Goal: Navigation & Orientation: Find specific page/section

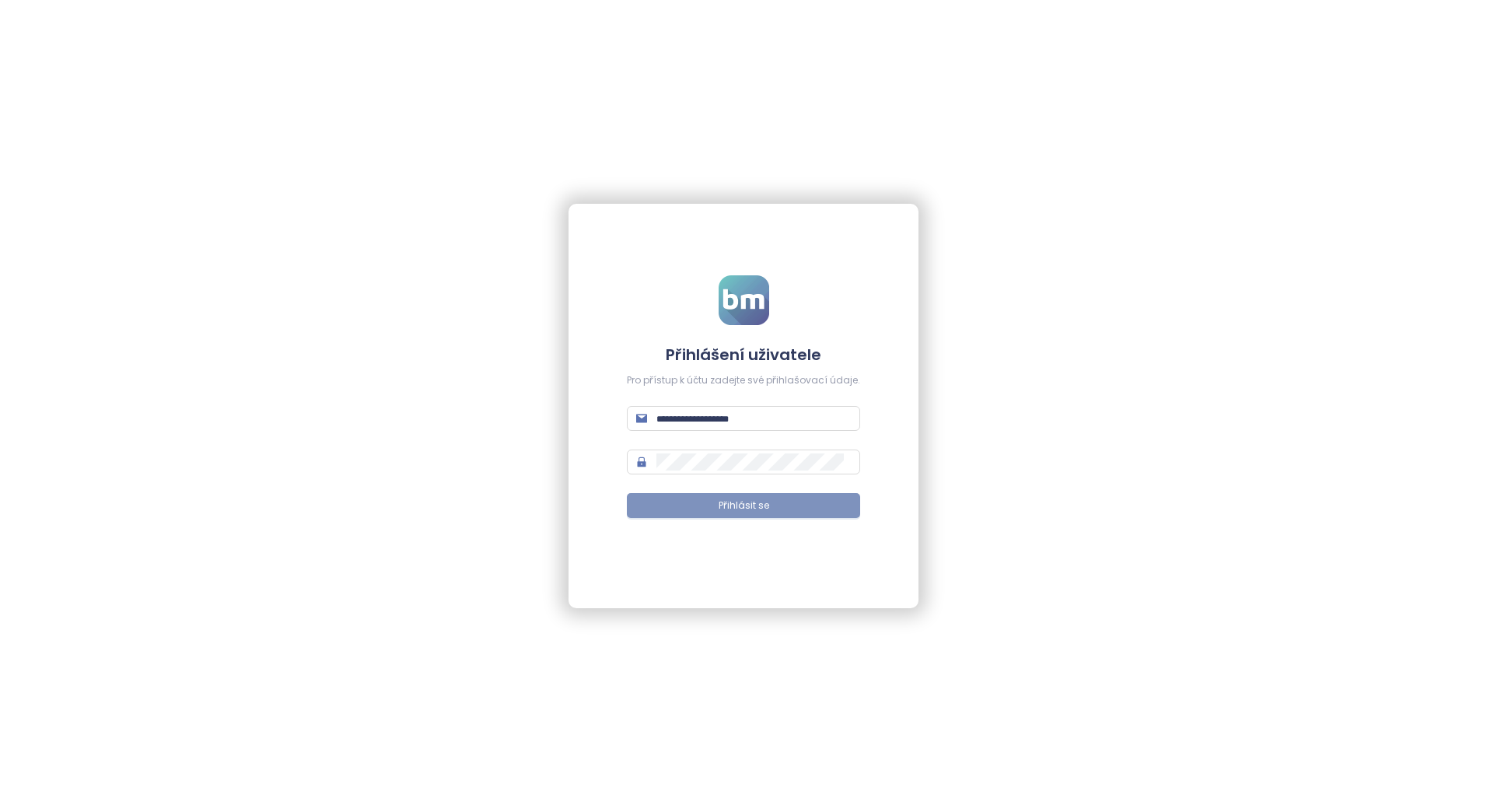
type input "**********"
click at [710, 500] on button "Přihlásit se" at bounding box center [744, 506] width 233 height 25
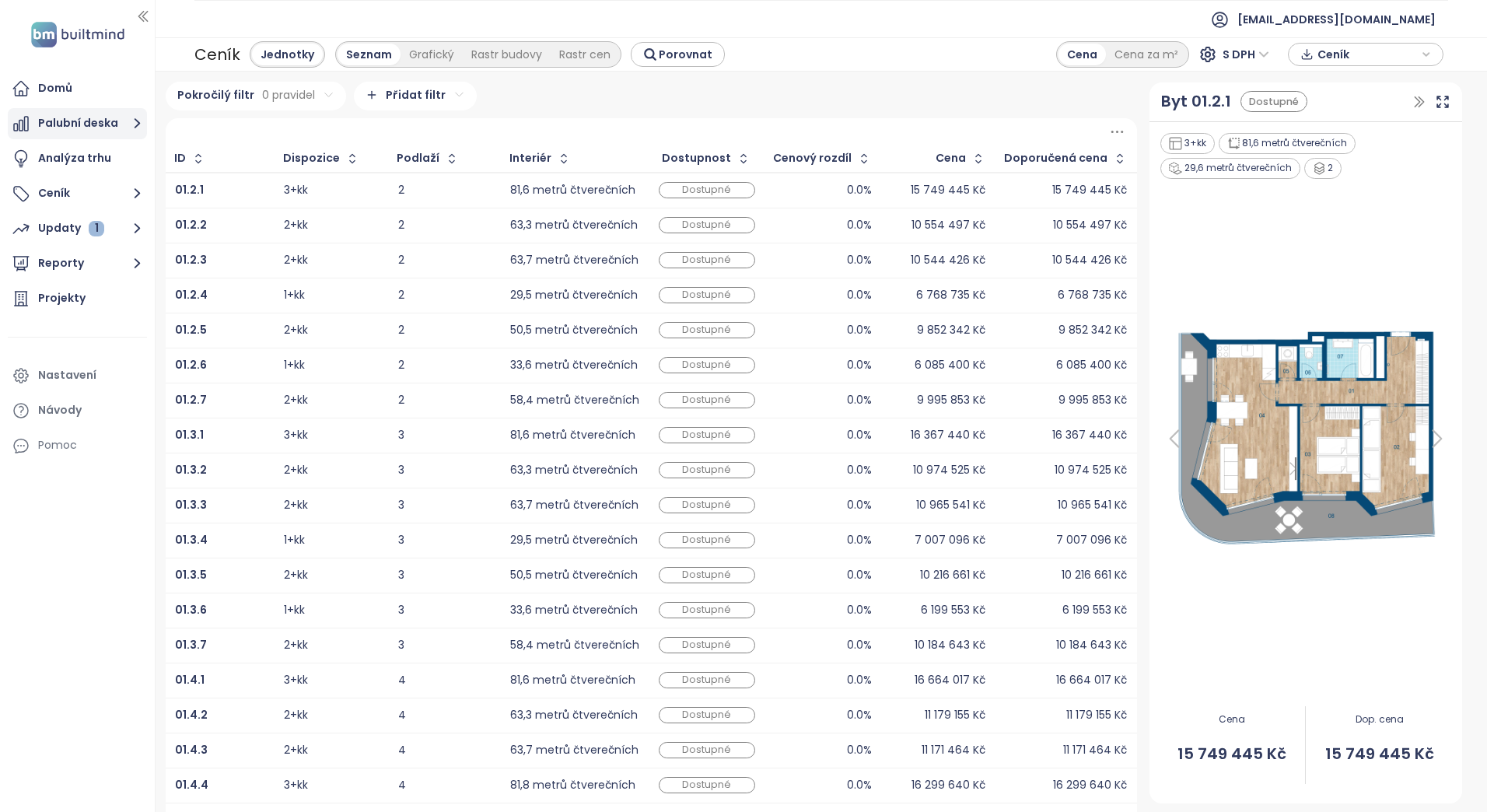
click at [66, 127] on font "Palubní deska" at bounding box center [78, 123] width 81 height 19
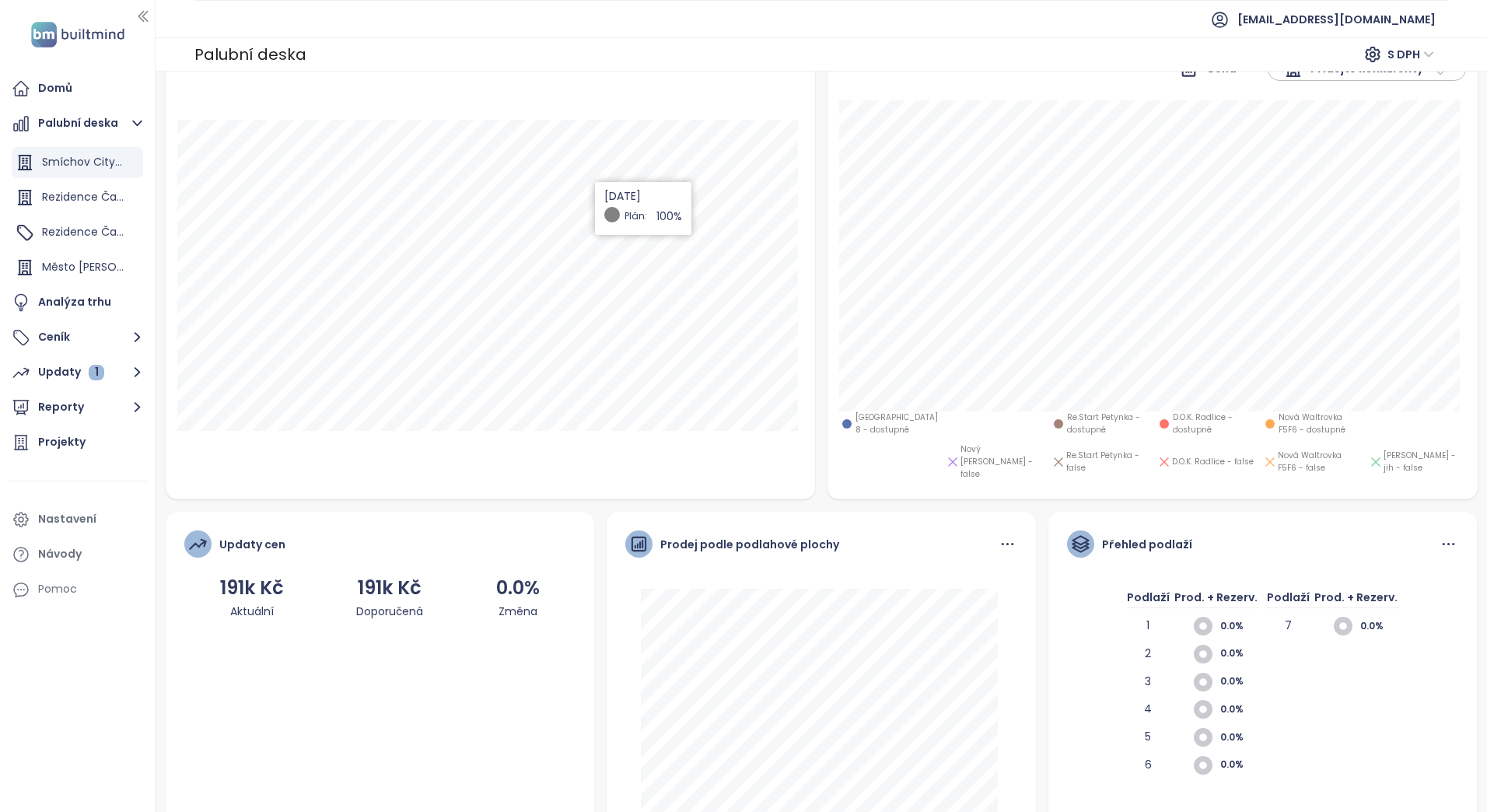
scroll to position [256, 0]
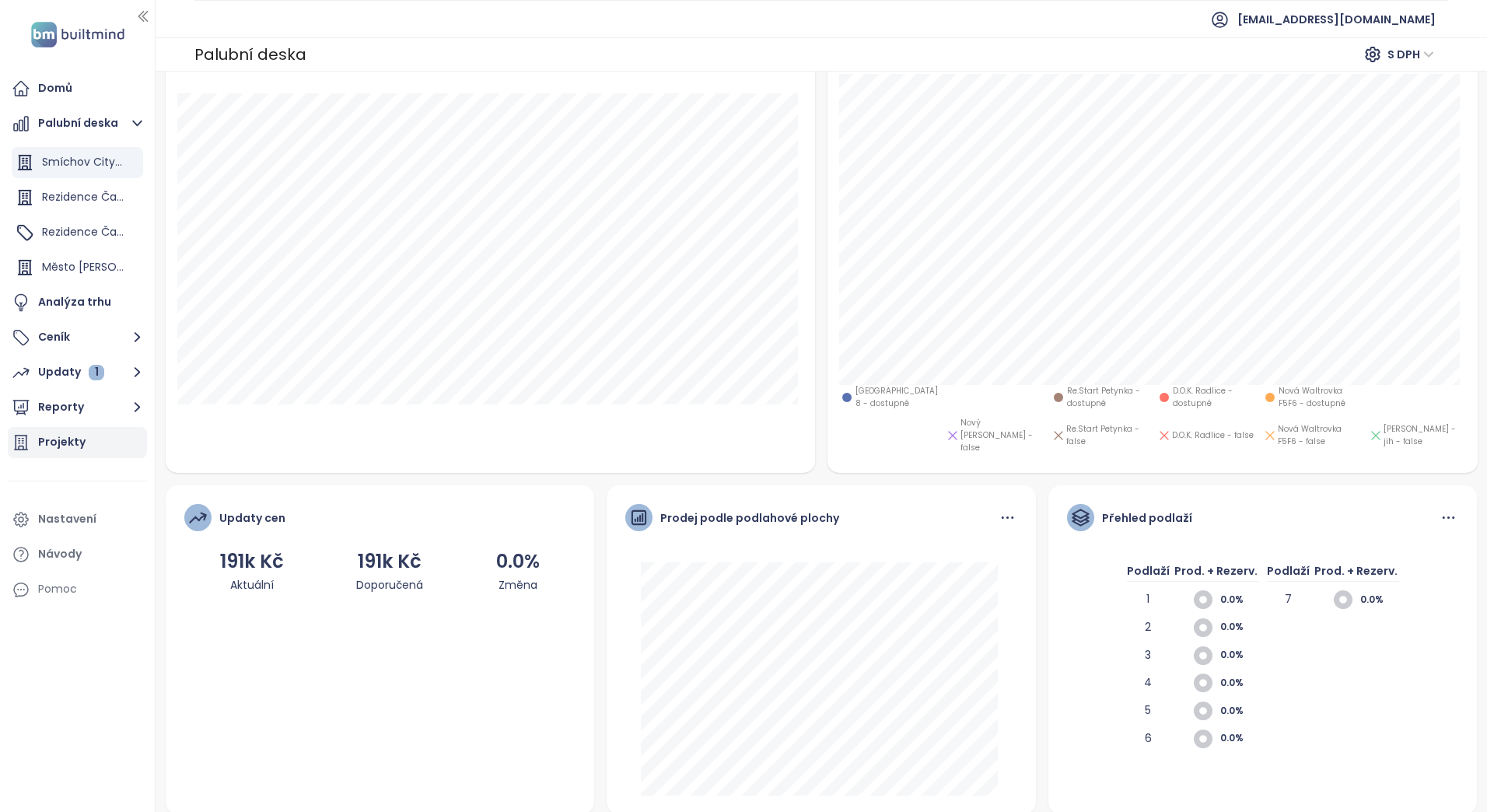
click at [84, 449] on div "Projekty" at bounding box center [77, 443] width 139 height 31
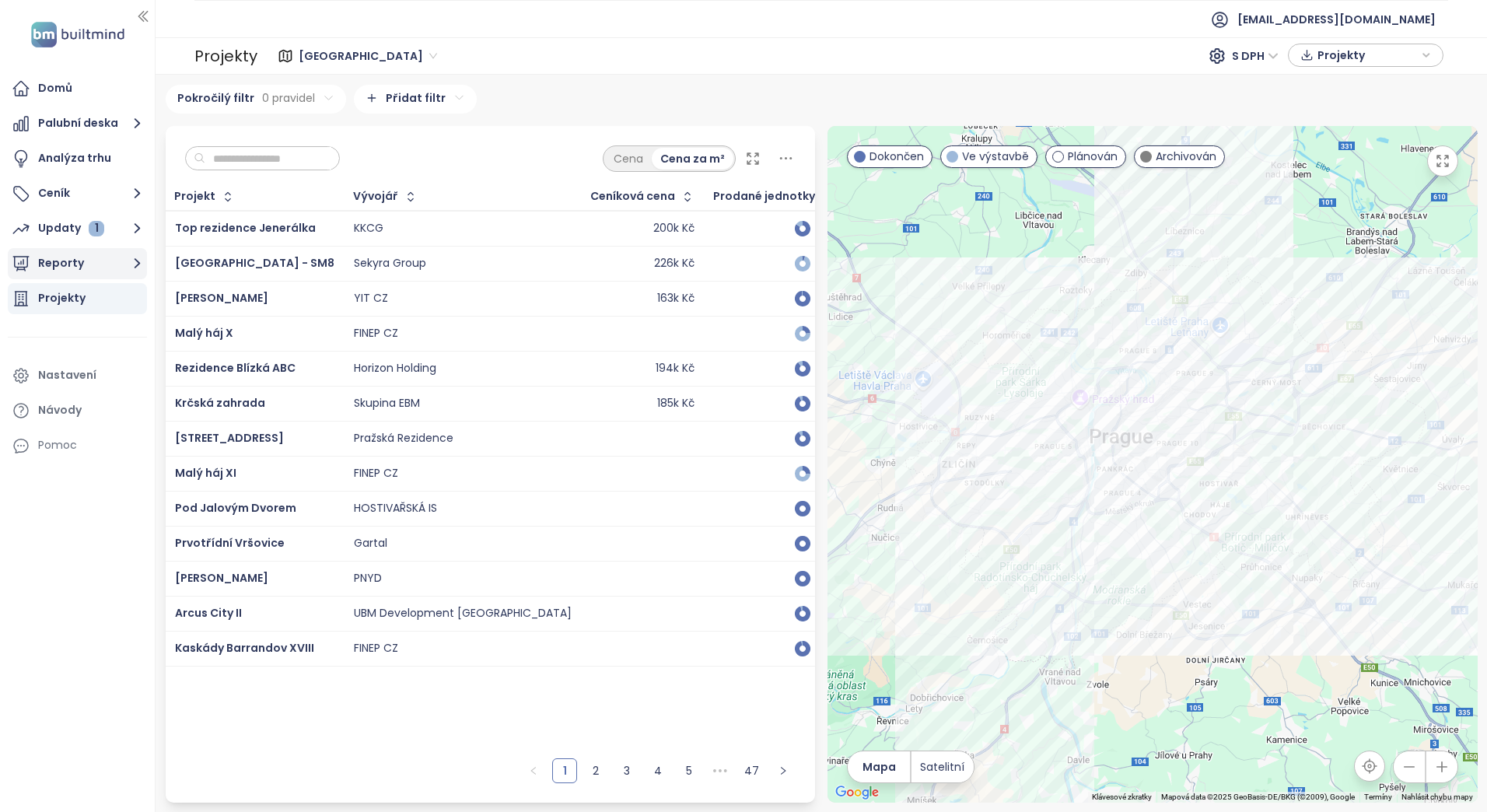
click at [62, 267] on font "Reporty" at bounding box center [61, 263] width 46 height 19
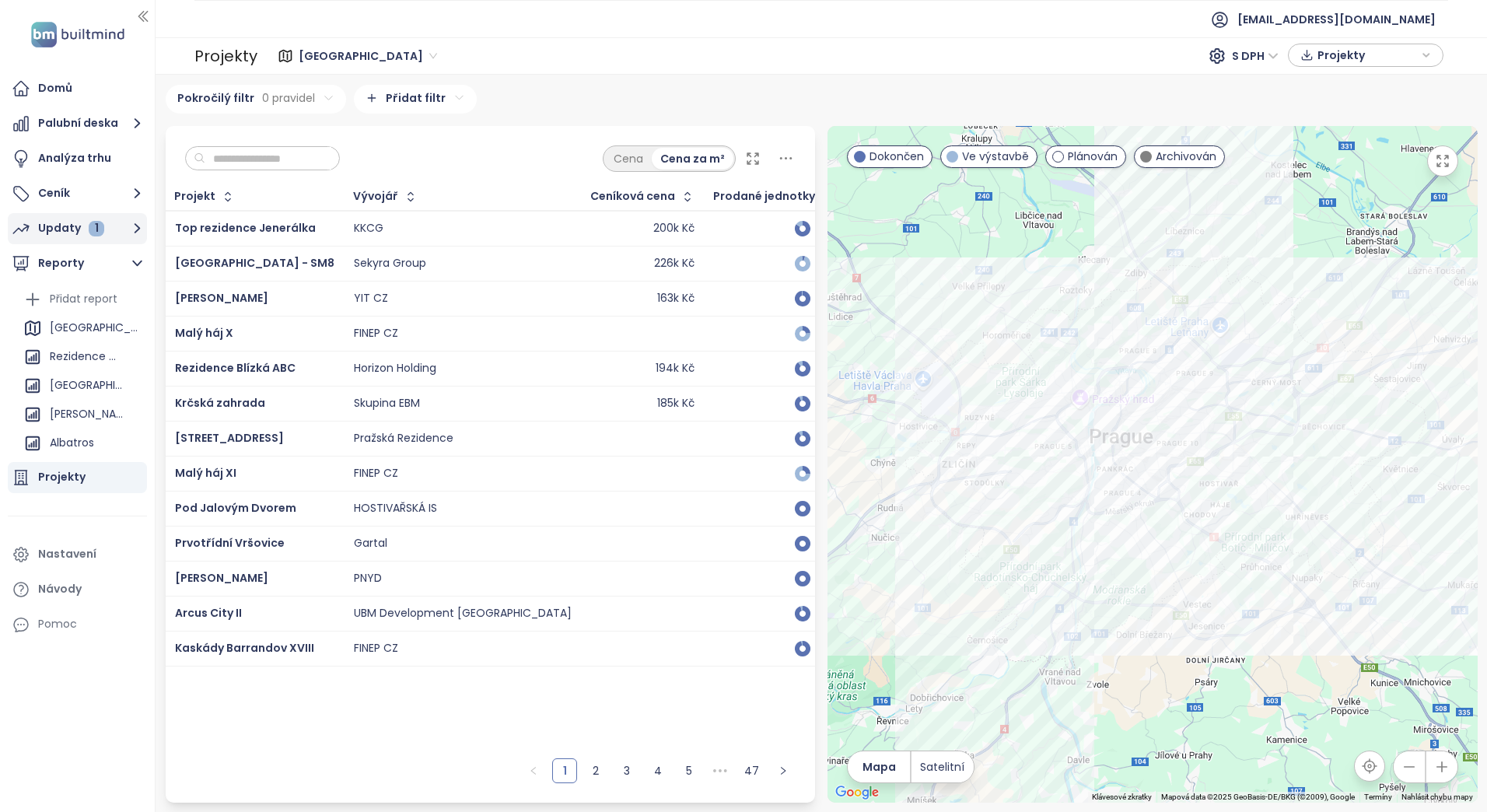
click at [81, 225] on div "Updaty 1" at bounding box center [70, 228] width 66 height 19
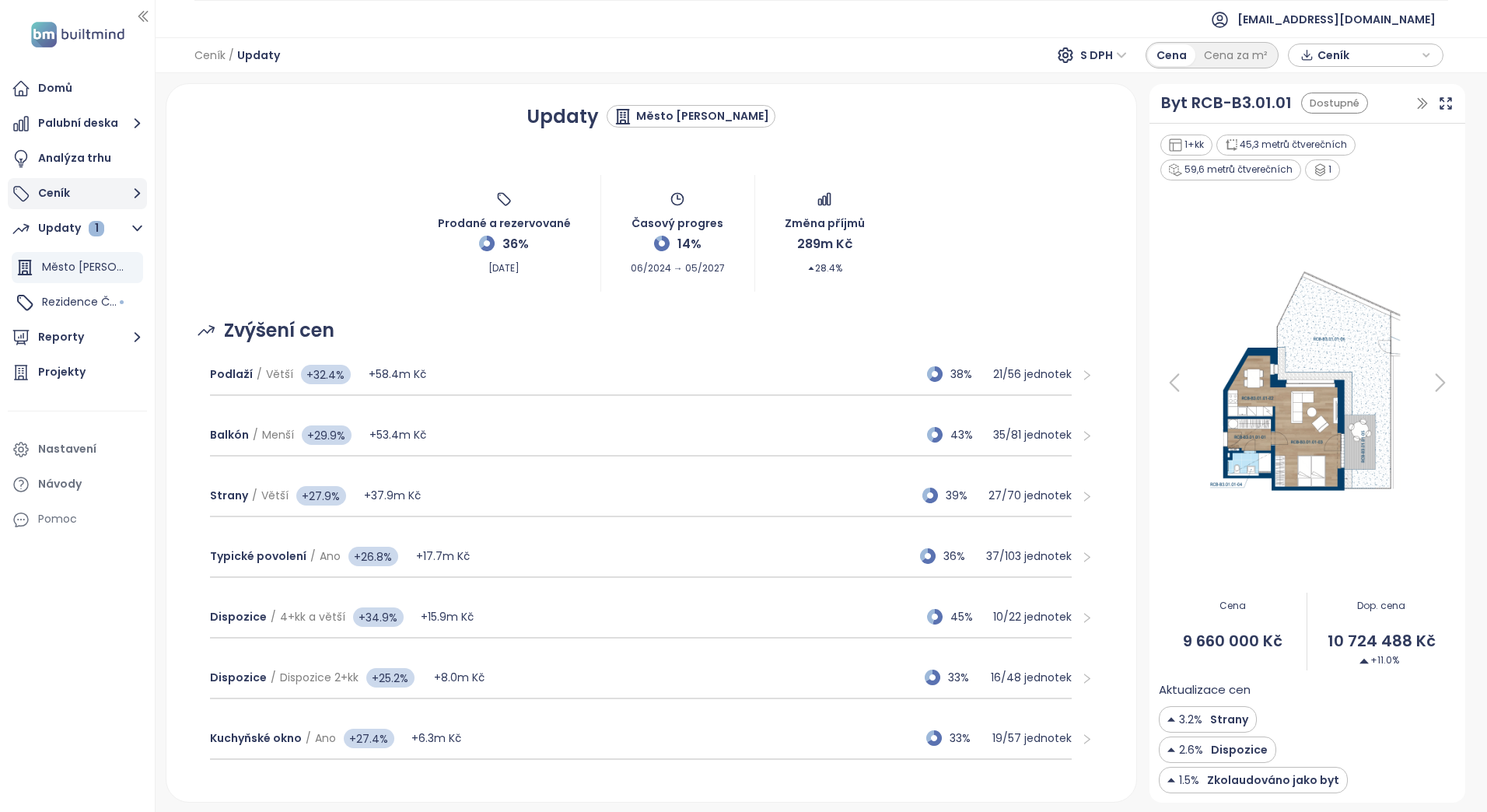
click at [73, 200] on button "Ceník" at bounding box center [77, 194] width 139 height 31
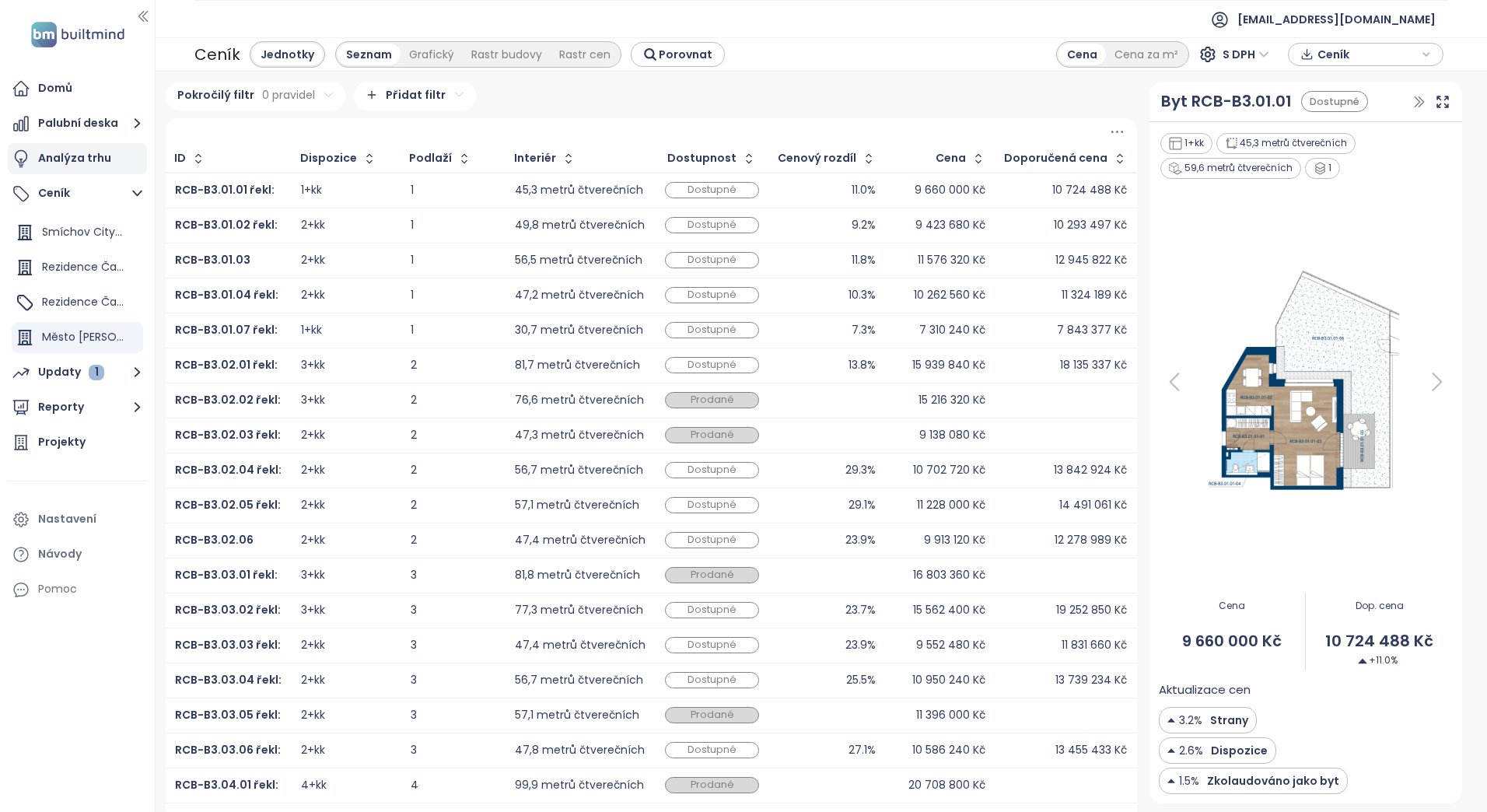
click at [50, 166] on div "Analýza trhu" at bounding box center [74, 157] width 73 height 19
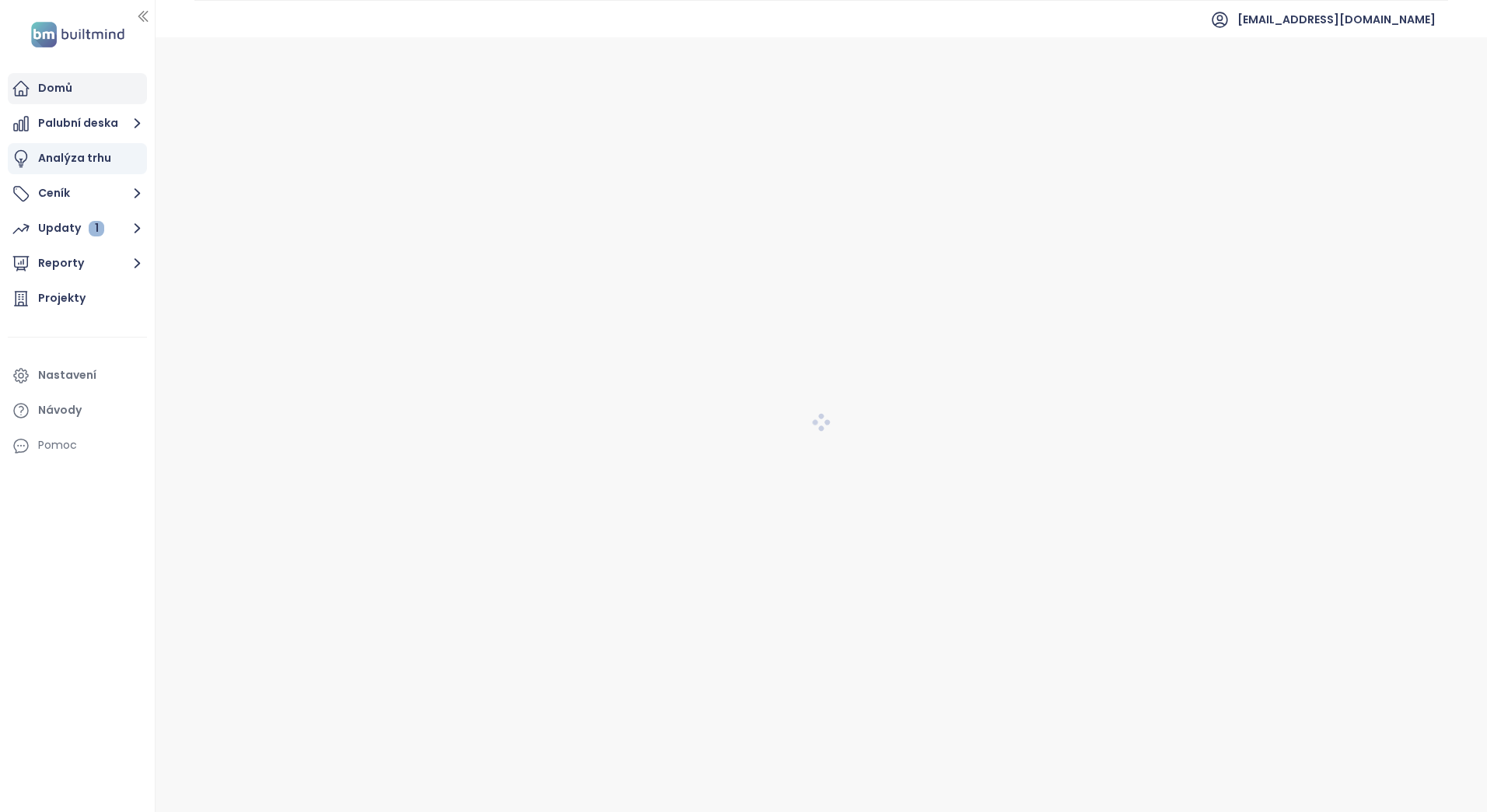
click at [56, 91] on div "Domů" at bounding box center [55, 88] width 34 height 19
click at [130, 226] on icon "button" at bounding box center [137, 228] width 19 height 19
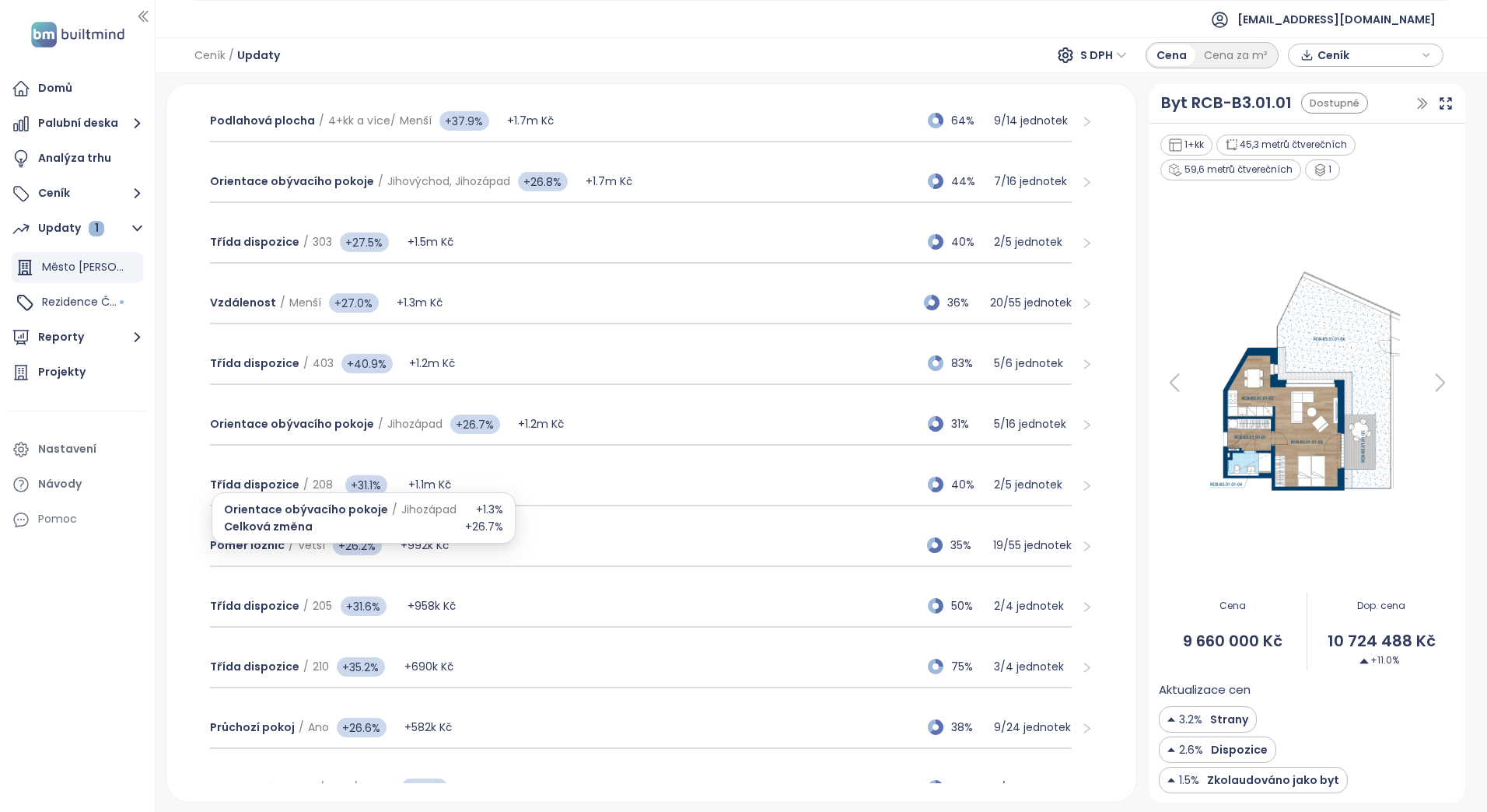
scroll to position [1746, 0]
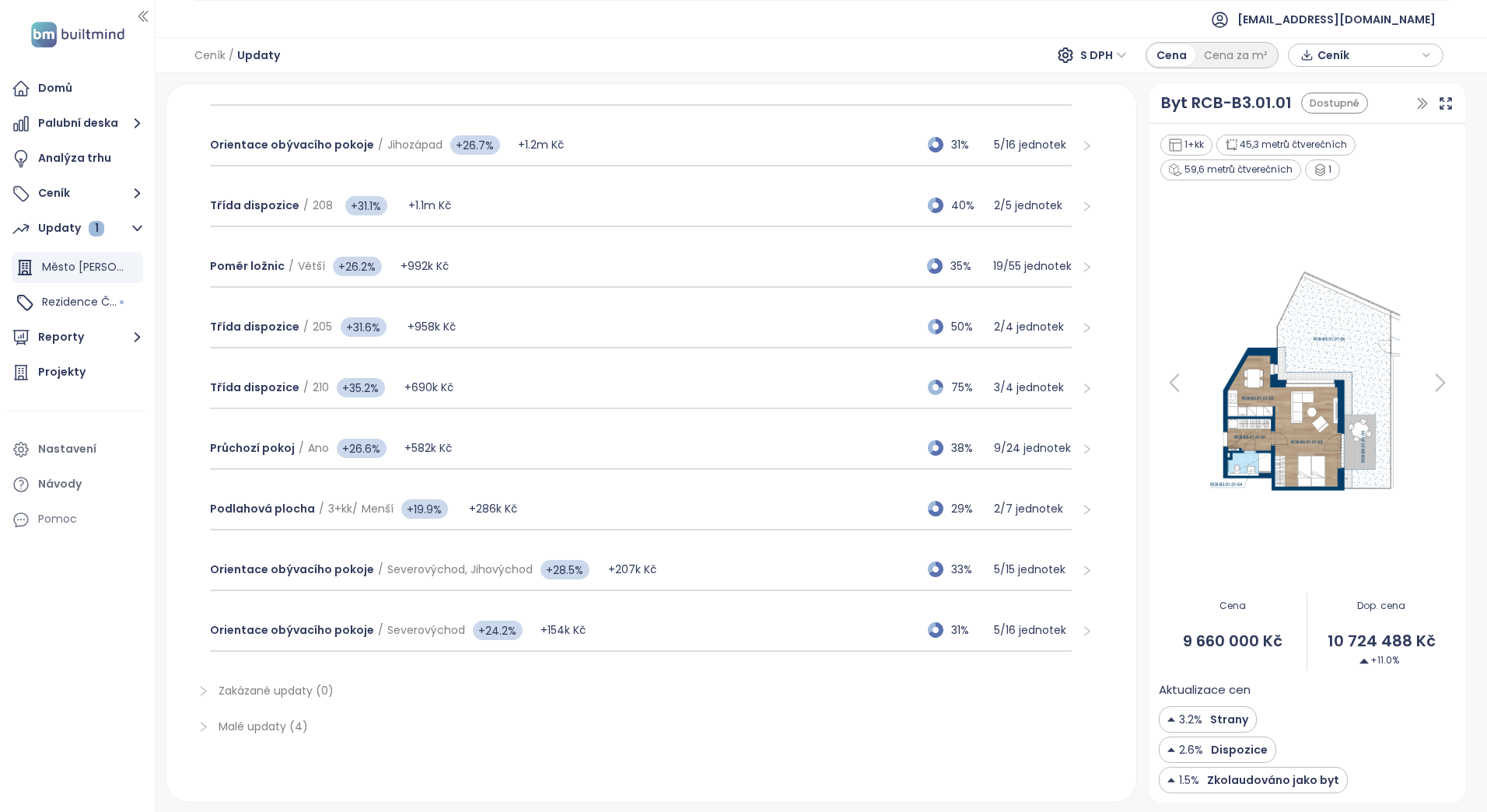
click at [264, 727] on span "Malé updaty (4)" at bounding box center [263, 726] width 90 height 16
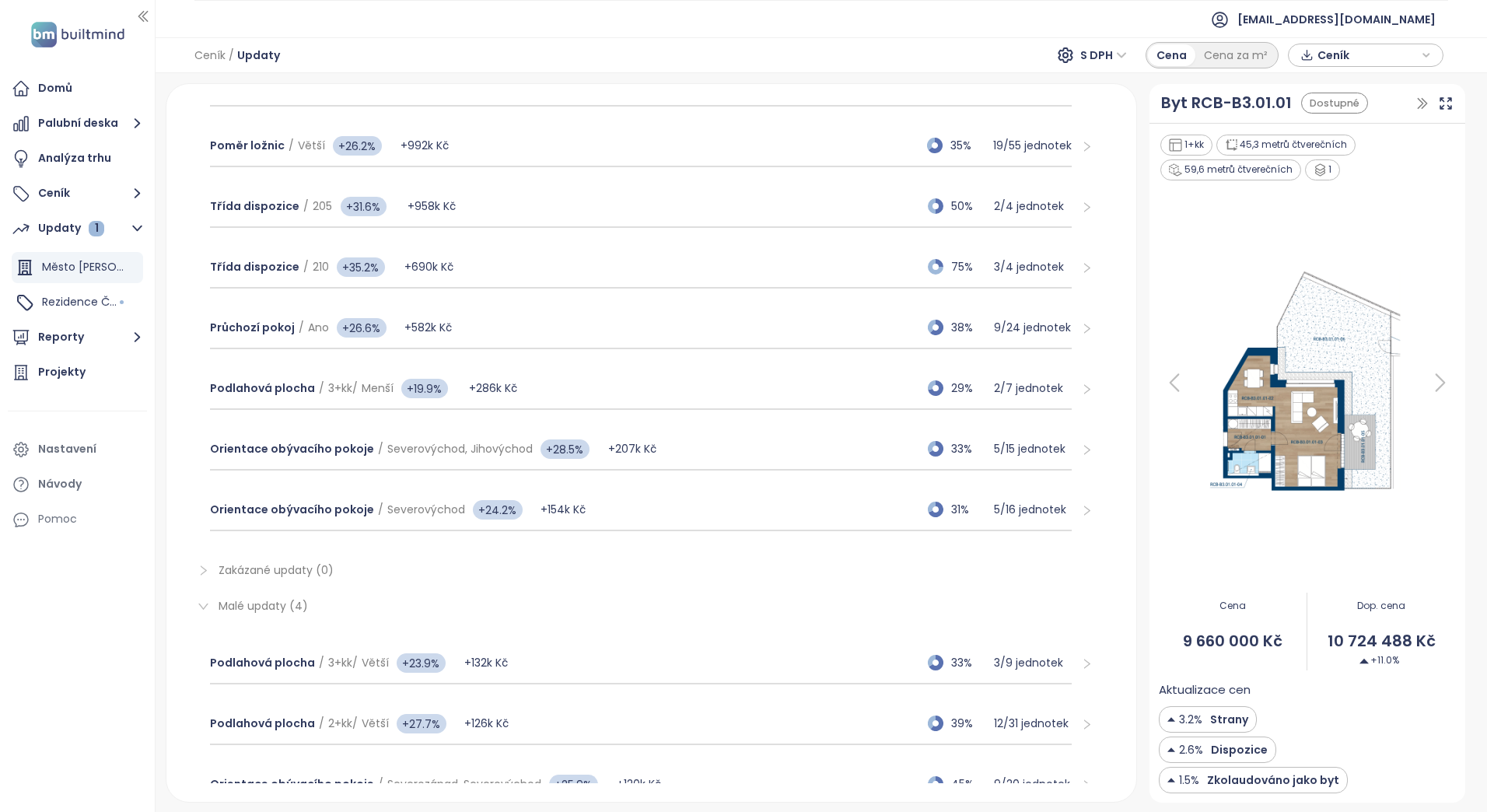
scroll to position [2007, 0]
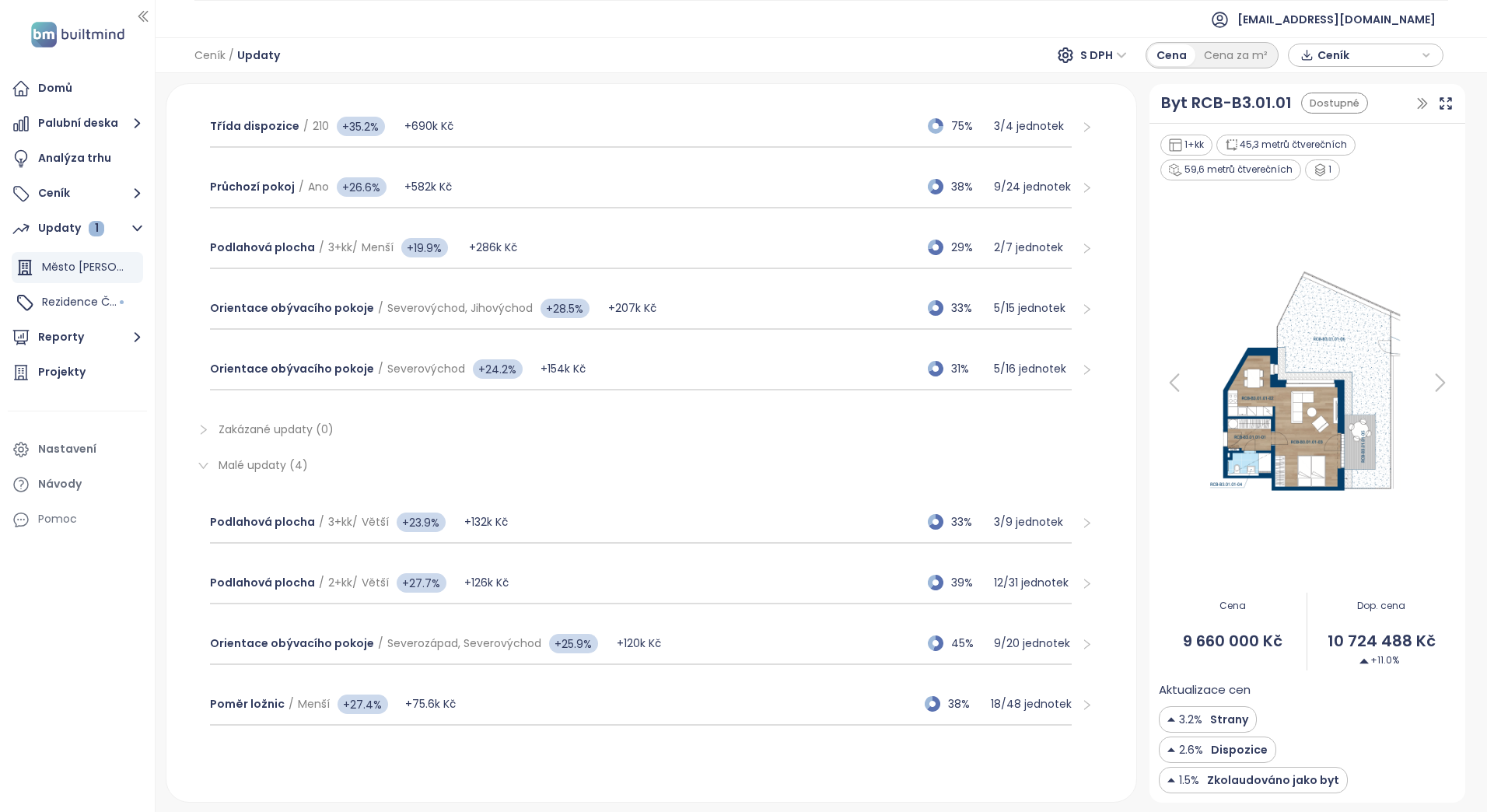
click at [311, 430] on span "Zakázané updaty (0)" at bounding box center [276, 429] width 115 height 16
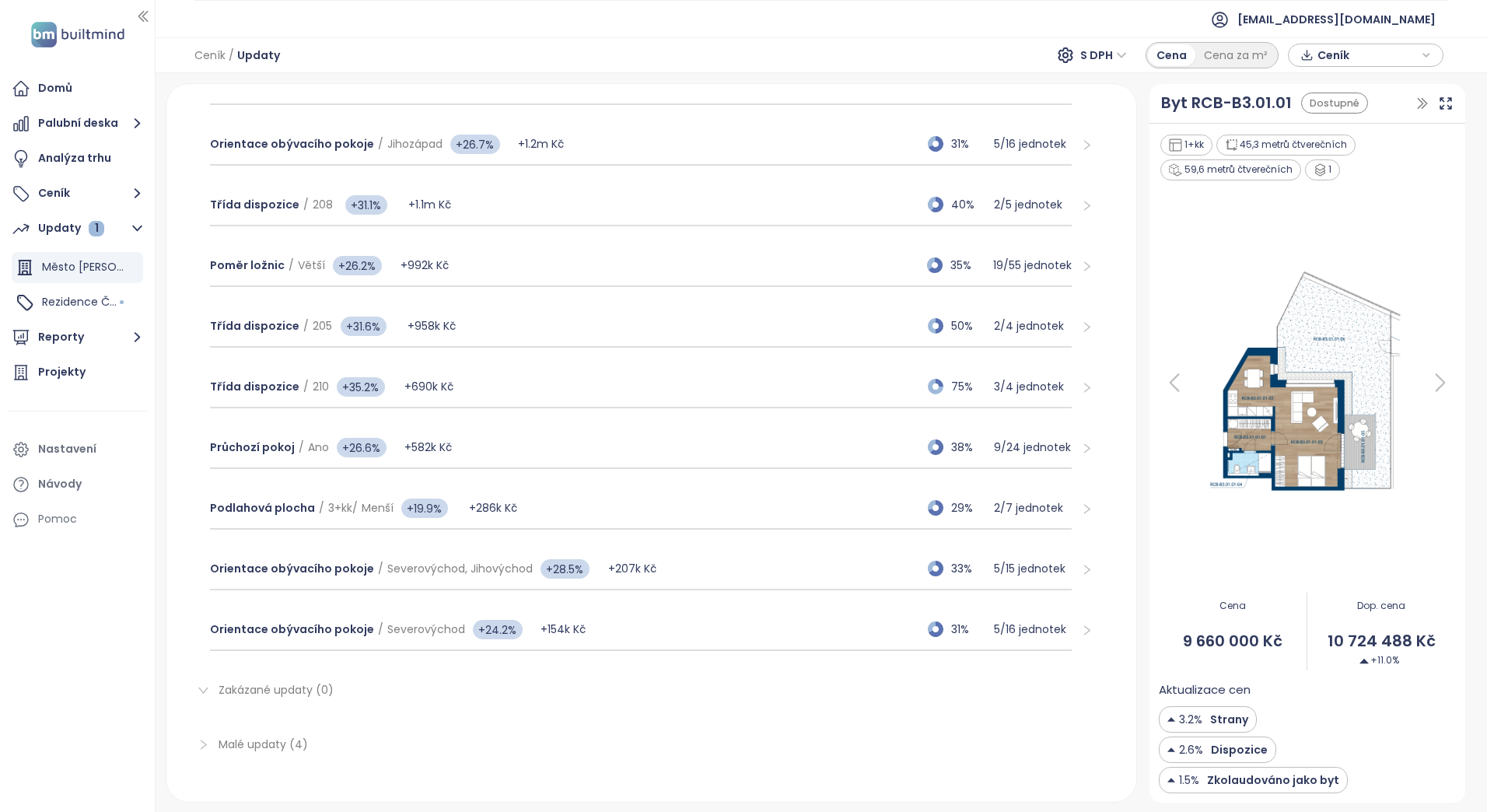
scroll to position [1765, 0]
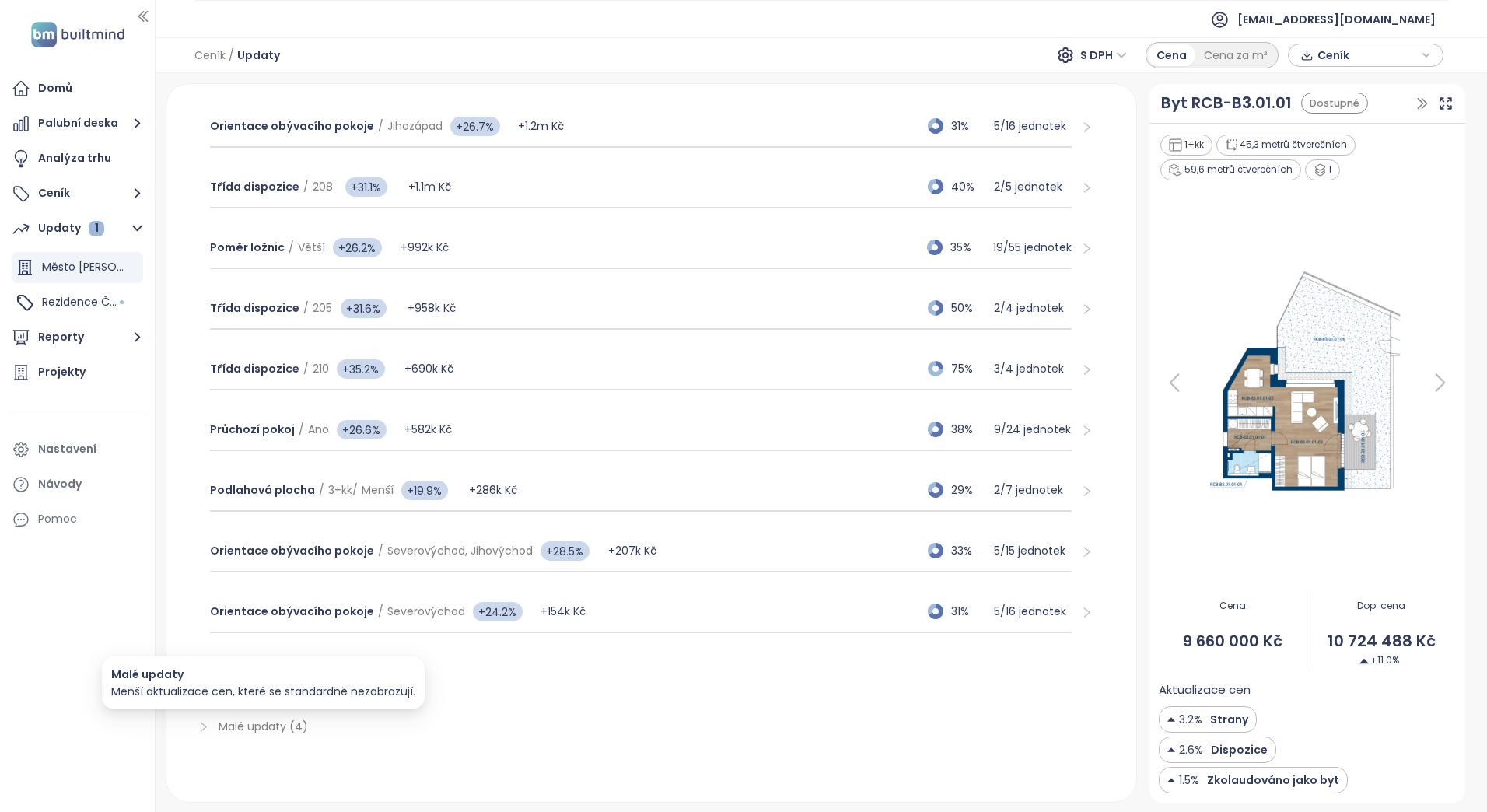
click at [220, 723] on span "Malé updaty (4)" at bounding box center [263, 726] width 90 height 16
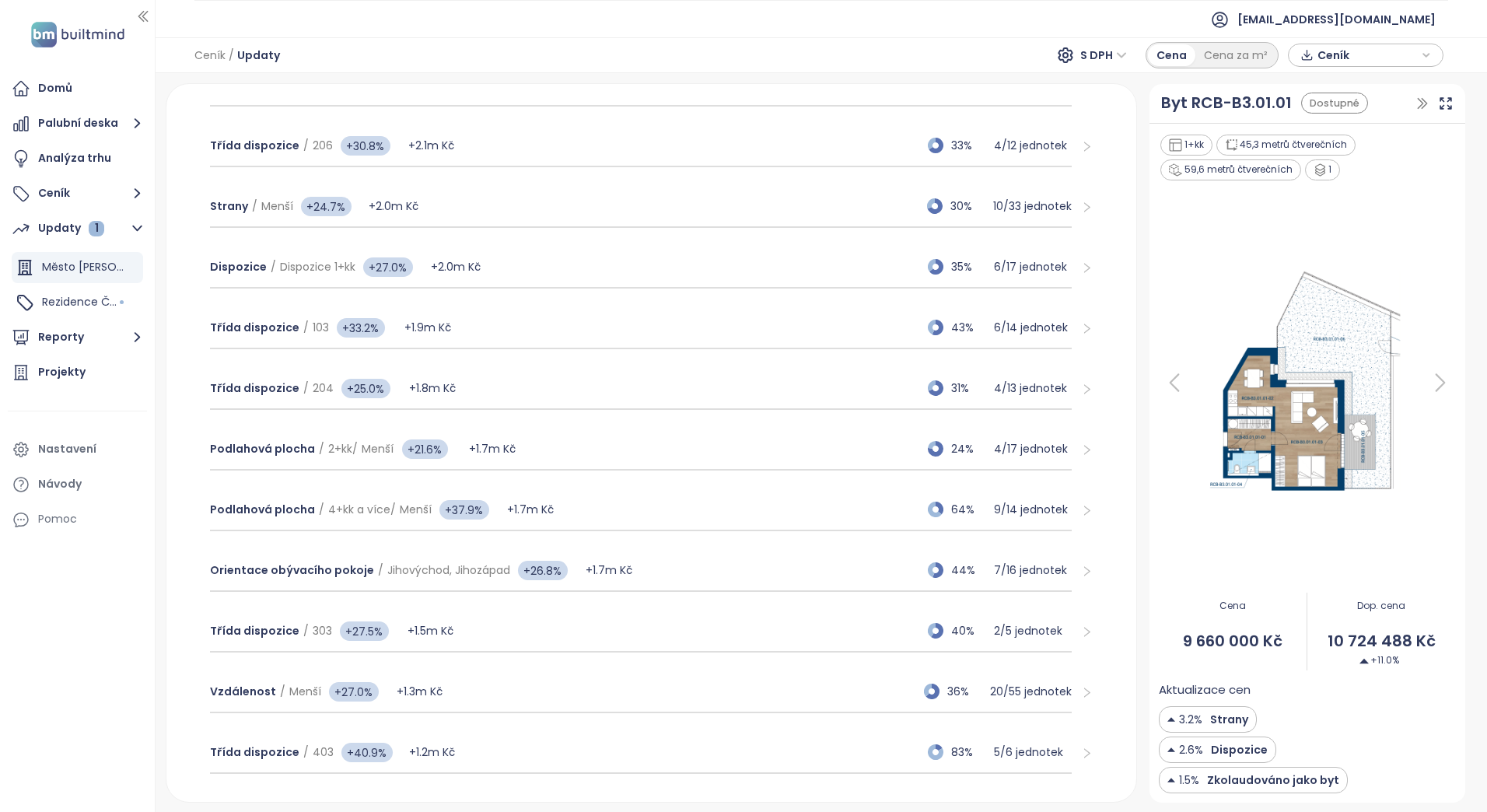
scroll to position [1074, 0]
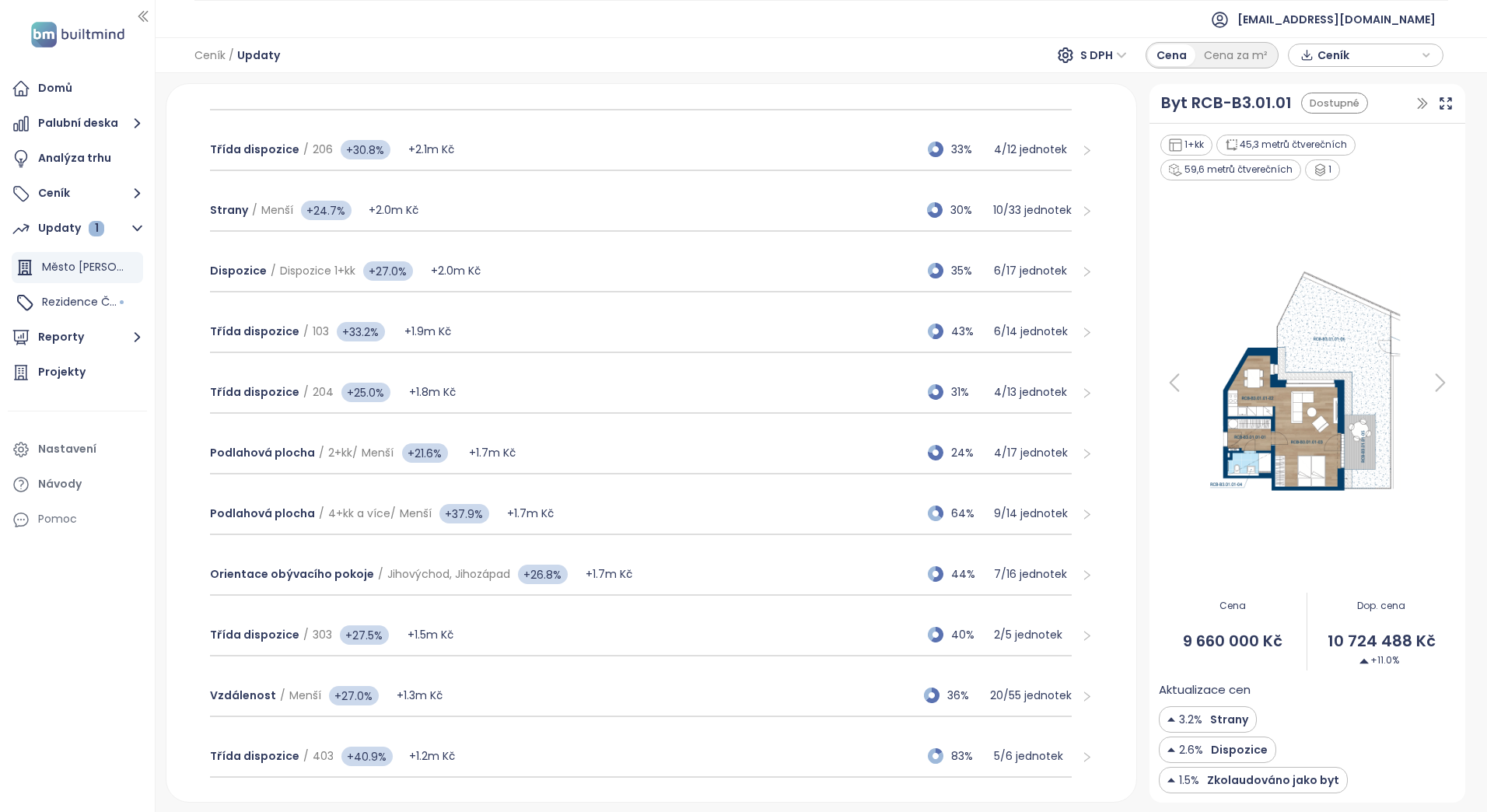
drag, startPoint x: 61, startPoint y: 305, endPoint x: 149, endPoint y: 359, distance: 103.2
click at [61, 305] on span "Rezidence Čakovice B" at bounding box center [101, 302] width 119 height 16
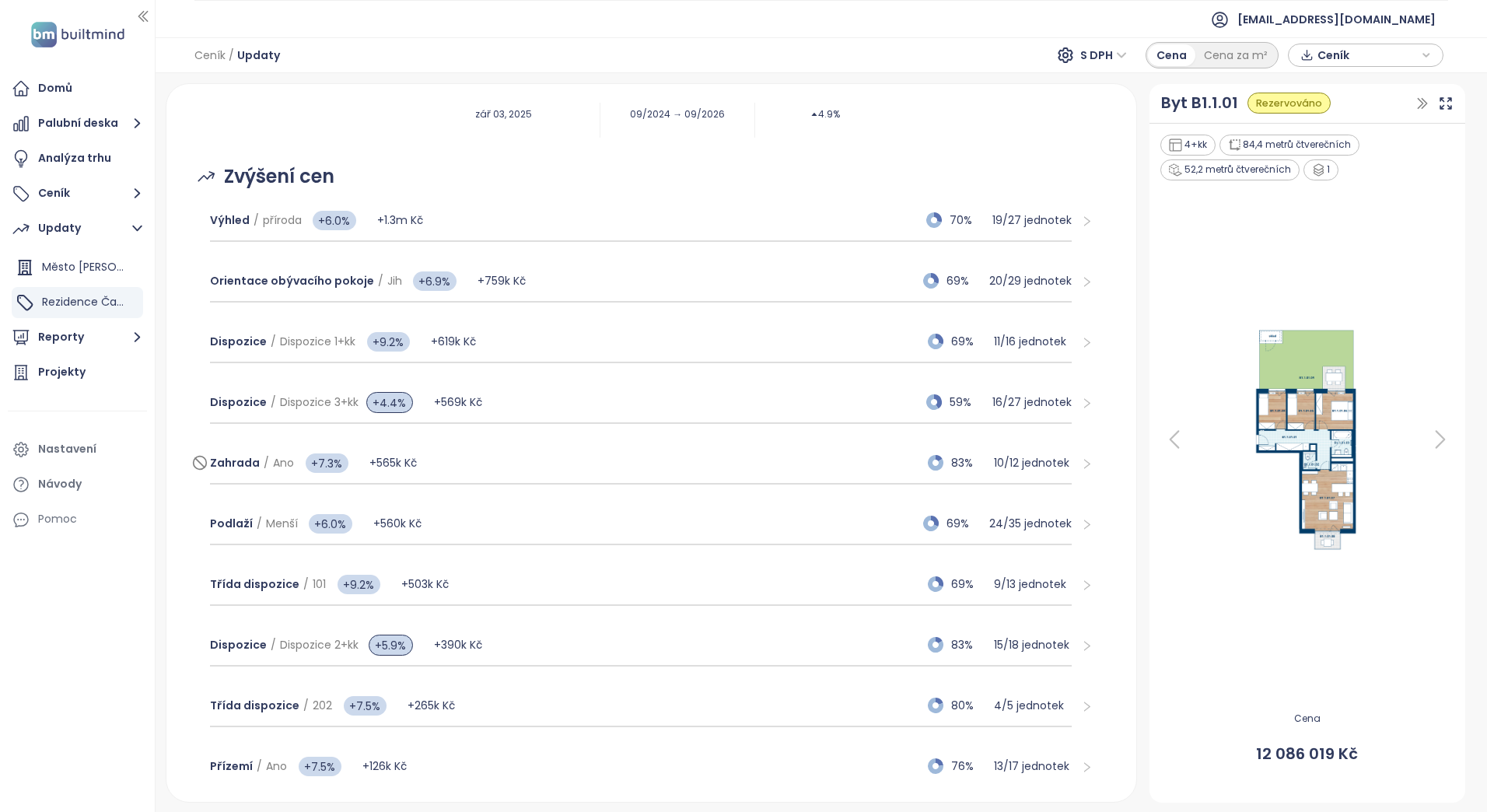
scroll to position [0, 0]
